Goal: Check status: Check status

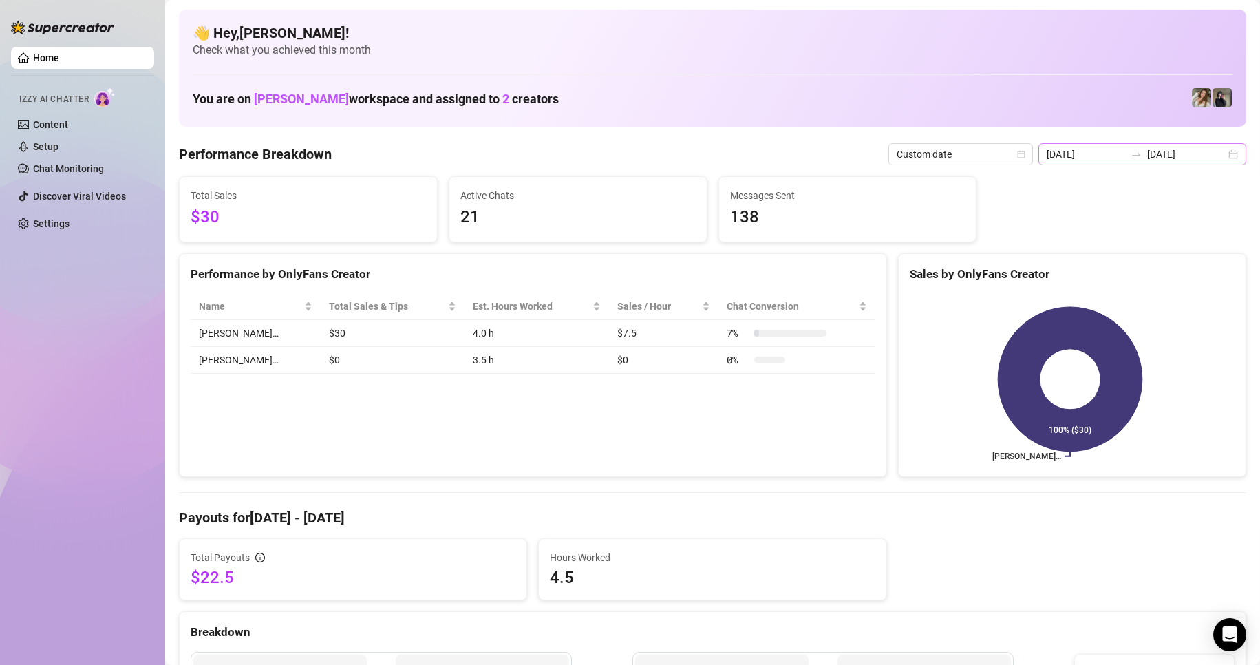
click at [1231, 158] on div "[DATE] [DATE]" at bounding box center [1143, 154] width 208 height 22
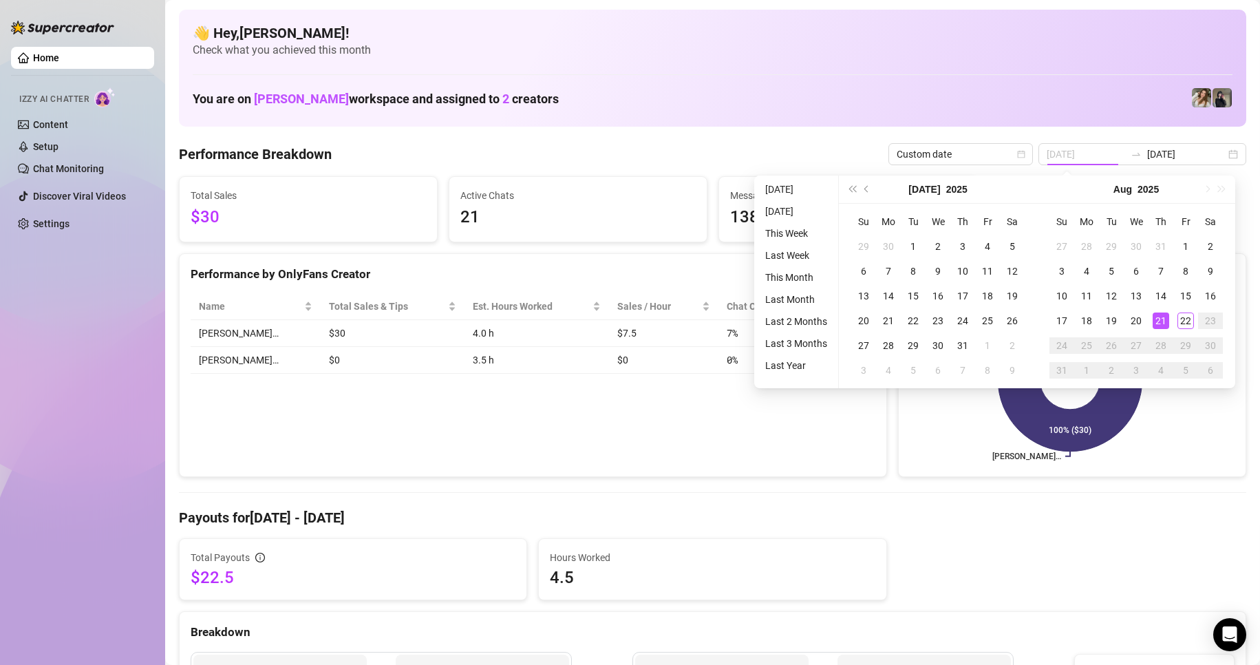
click at [1159, 323] on div "21" at bounding box center [1161, 320] width 17 height 17
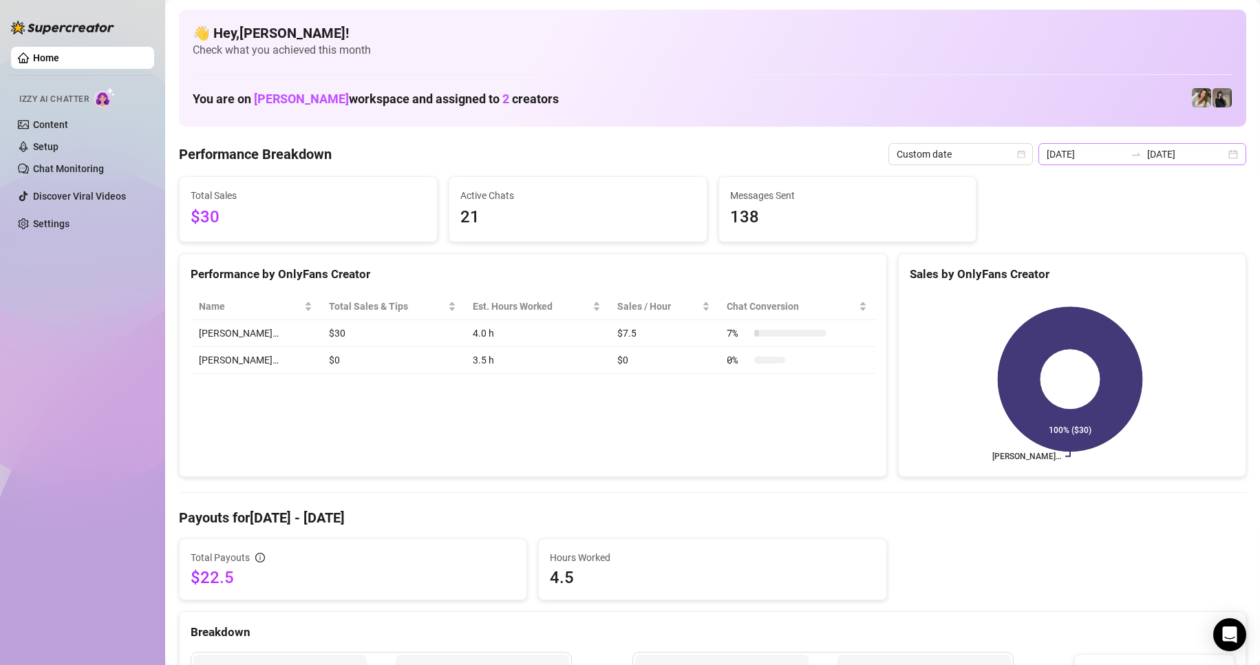
click at [1219, 148] on div "[DATE] [DATE]" at bounding box center [1143, 154] width 208 height 22
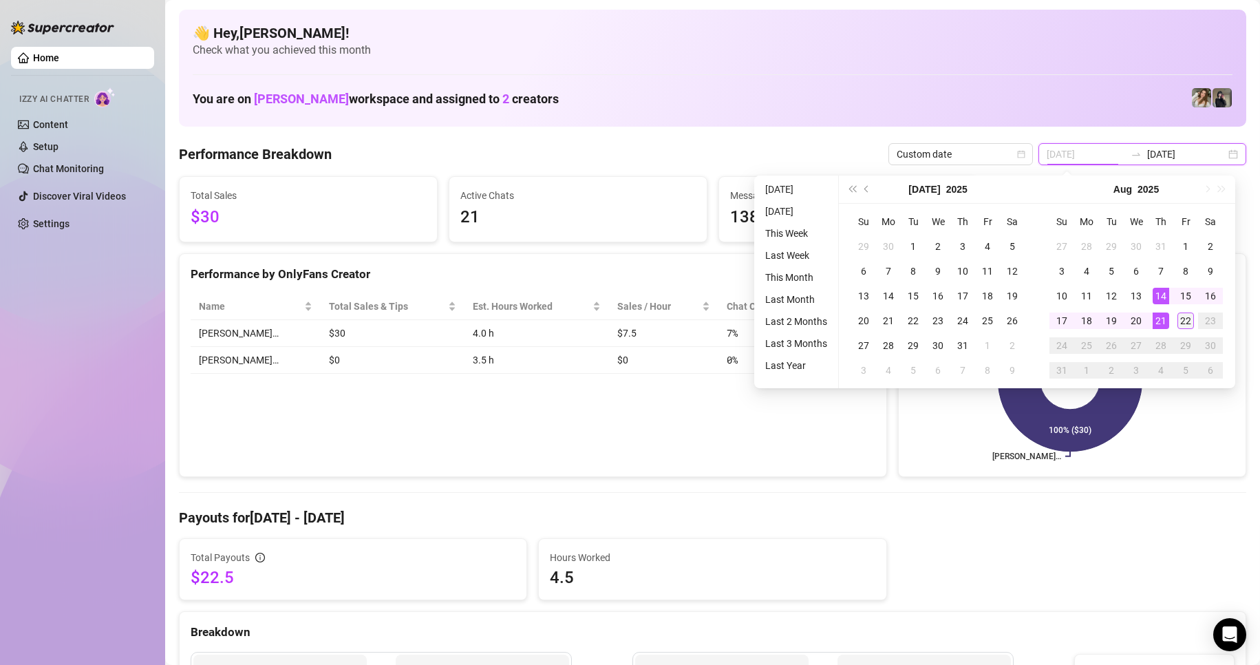
type input "[DATE]"
click at [1185, 320] on div "22" at bounding box center [1186, 320] width 17 height 17
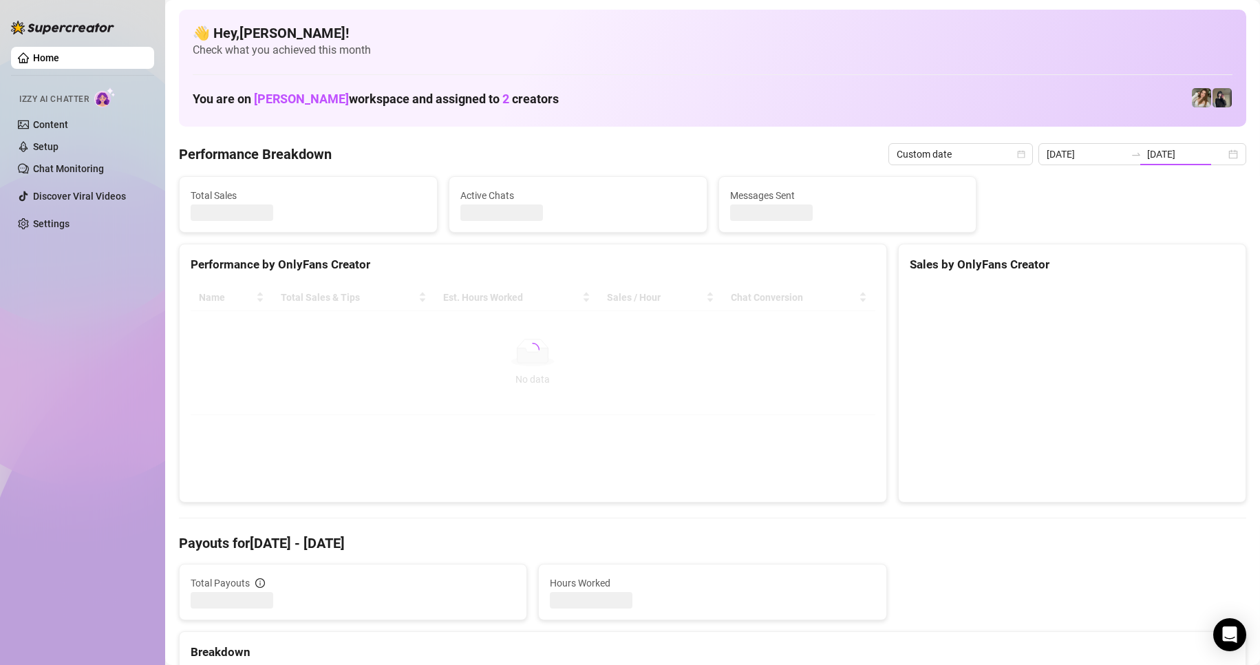
type input "[DATE]"
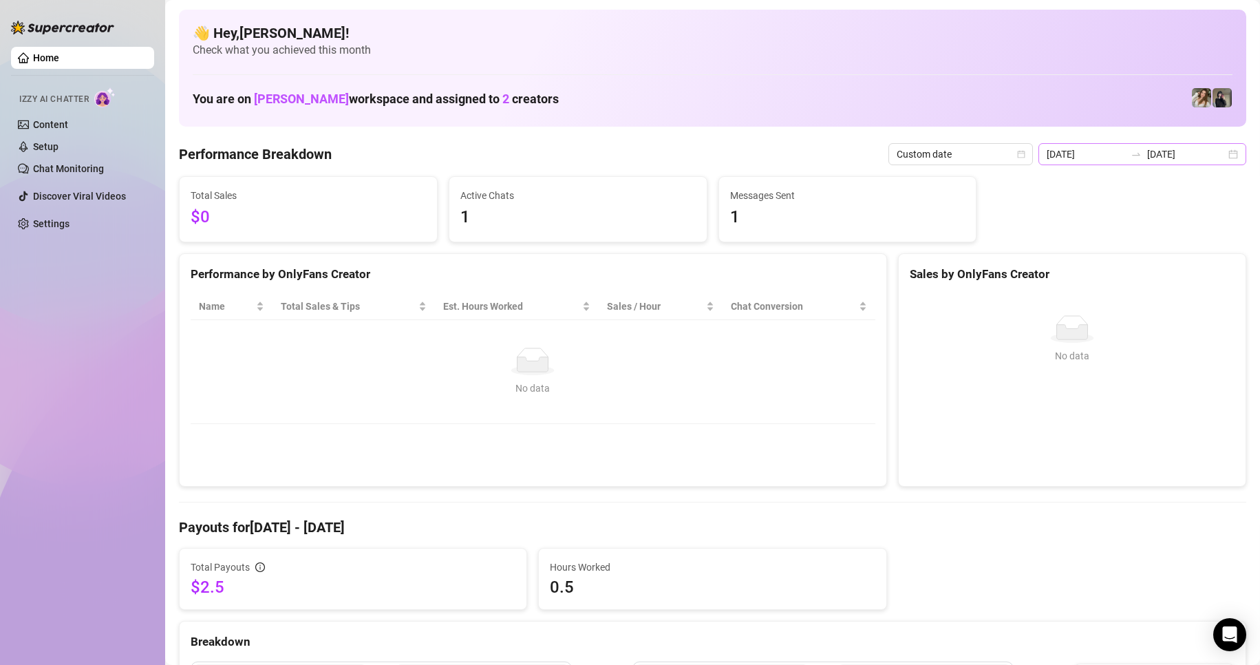
click at [1217, 154] on div "[DATE] [DATE]" at bounding box center [1143, 154] width 208 height 22
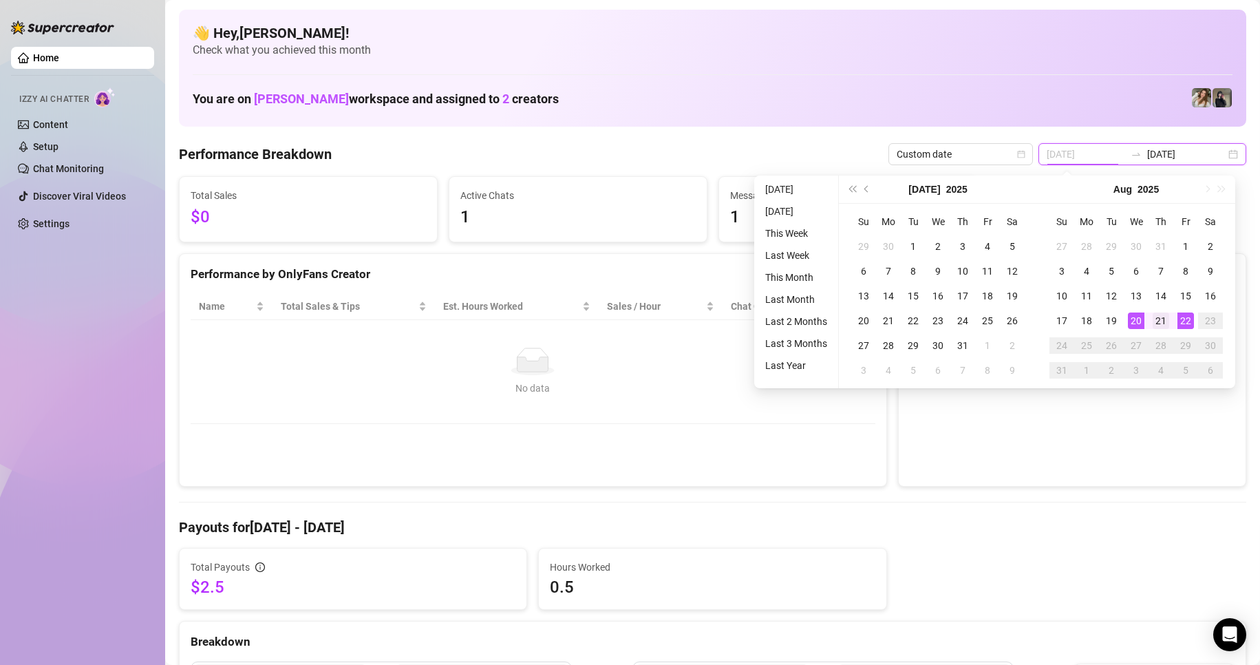
type input "[DATE]"
click at [1155, 315] on div "21" at bounding box center [1161, 320] width 17 height 17
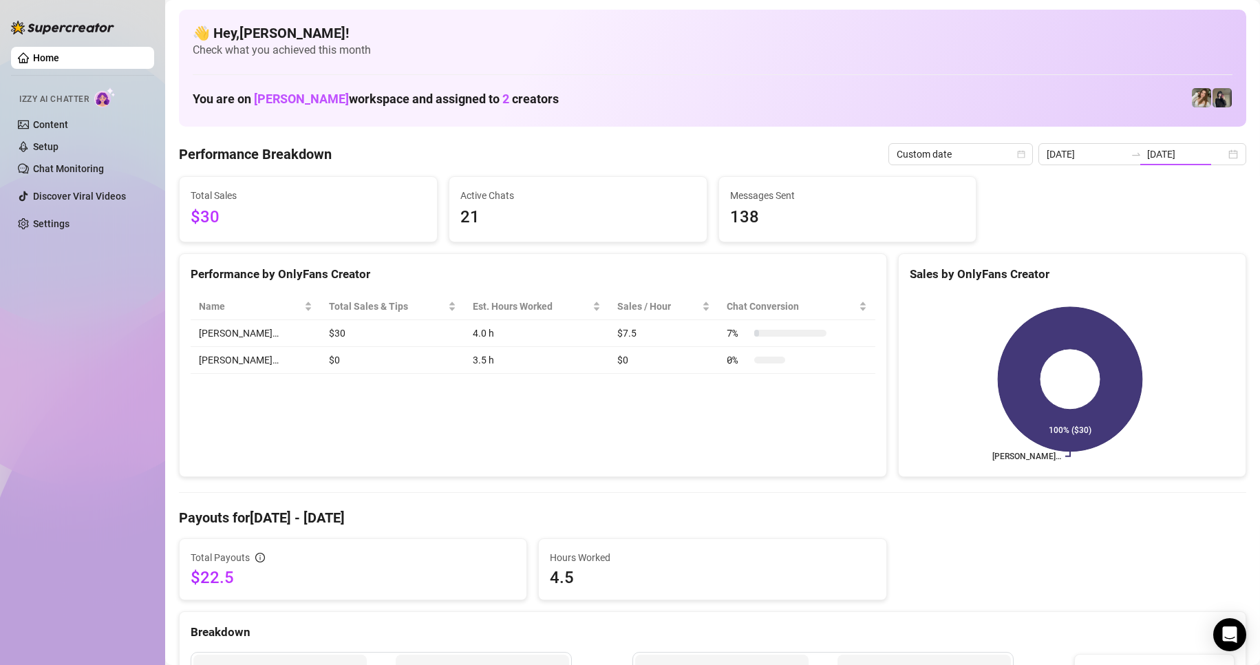
type input "[DATE]"
